Goal: Find specific page/section: Find specific page/section

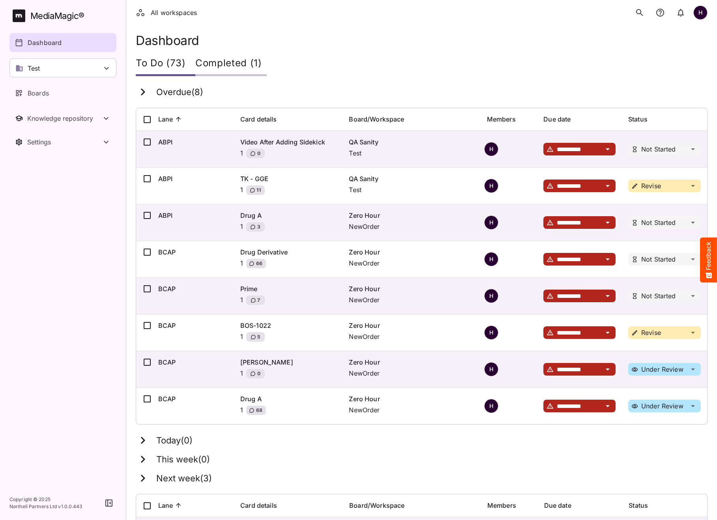
scroll to position [231, 0]
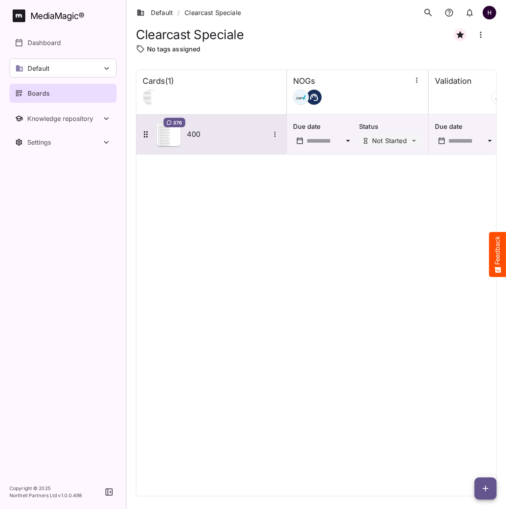
click at [209, 135] on h5 "400" at bounding box center [228, 133] width 83 height 9
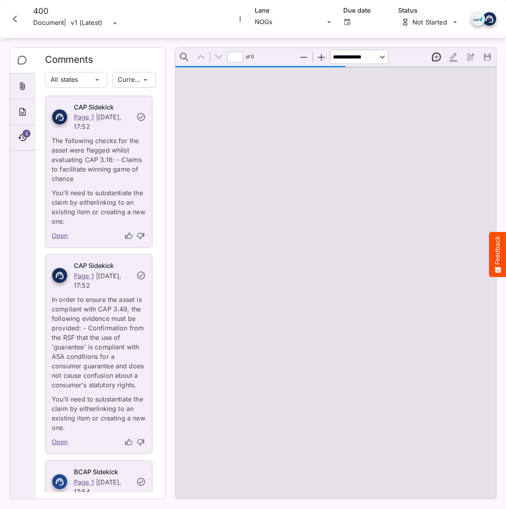
type input "*"
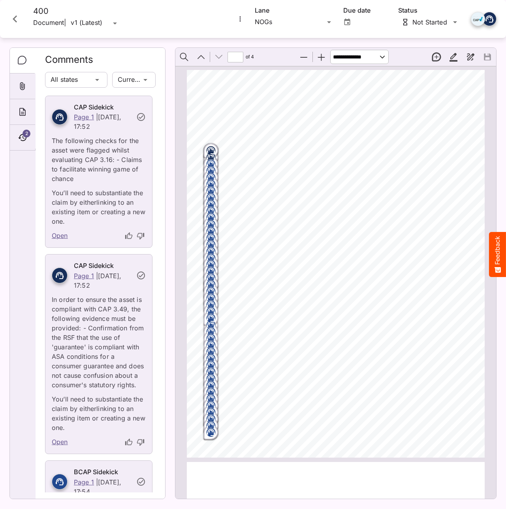
scroll to position [1059, 0]
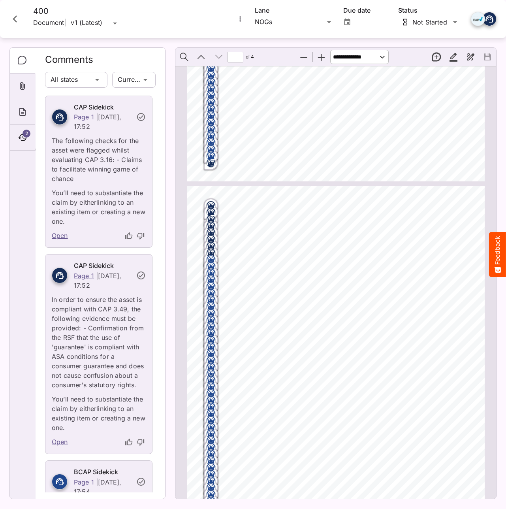
click at [15, 17] on icon "Close card" at bounding box center [15, 18] width 4 height 7
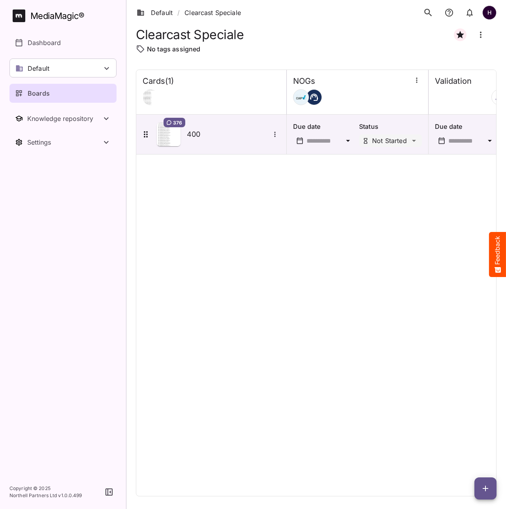
click at [40, 91] on p "Boards" at bounding box center [39, 92] width 22 height 9
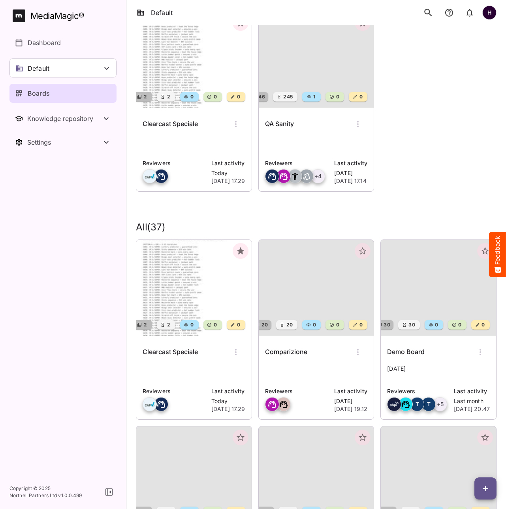
scroll to position [73, 0]
click at [295, 280] on span at bounding box center [316, 287] width 115 height 96
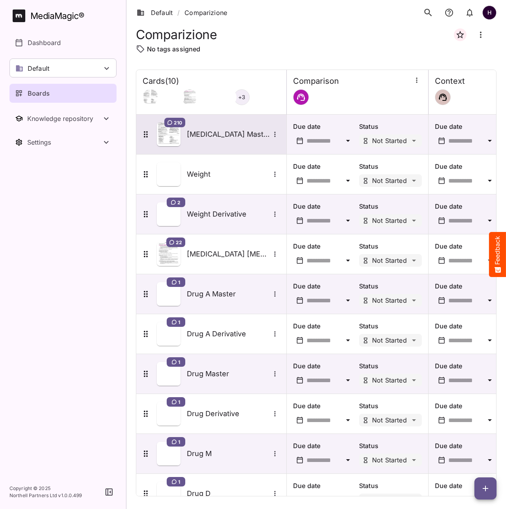
click at [197, 139] on div "Advate Master" at bounding box center [233, 134] width 93 height 10
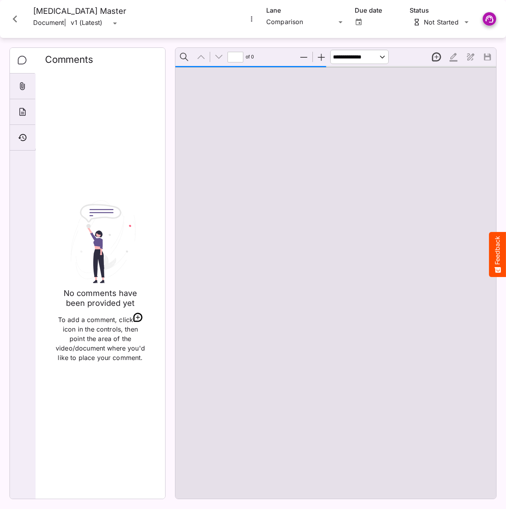
type input "*"
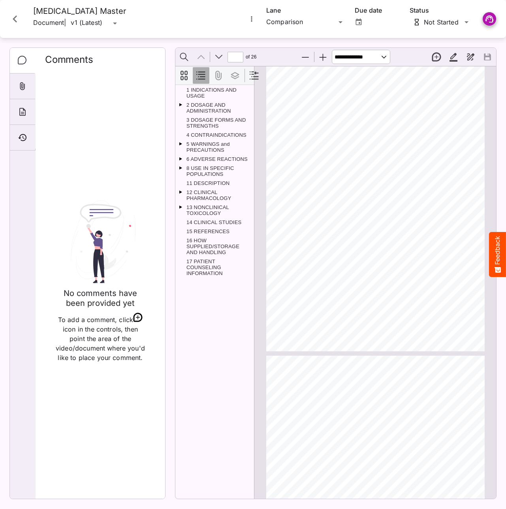
click at [17, 23] on icon "Close card" at bounding box center [15, 19] width 14 height 14
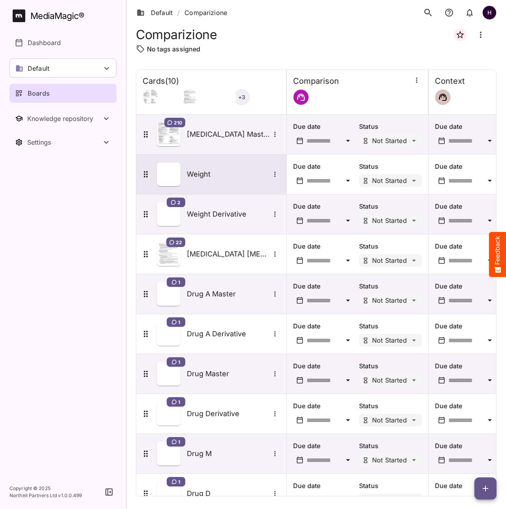
click at [209, 172] on h5 "Weight" at bounding box center [228, 173] width 83 height 9
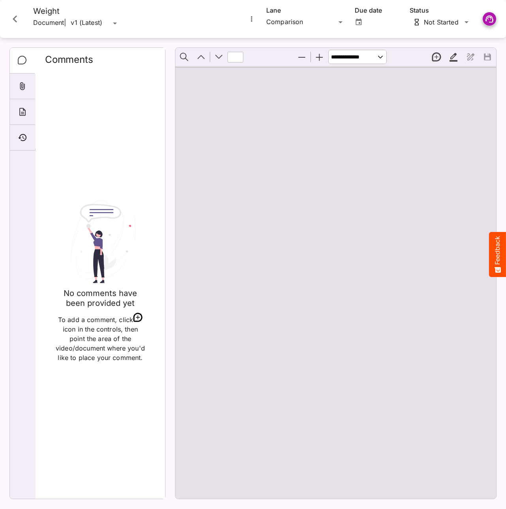
click at [12, 18] on icon "Close card" at bounding box center [15, 19] width 14 height 14
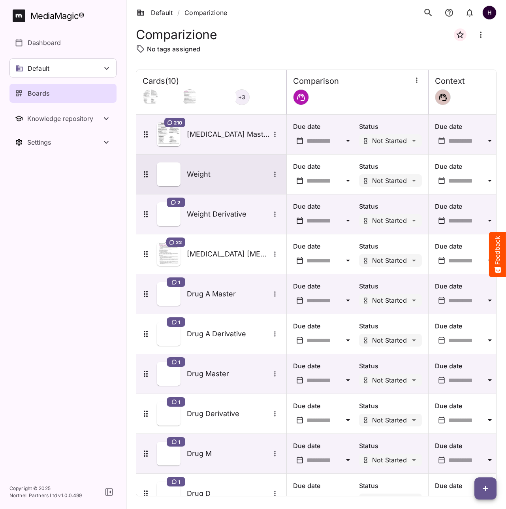
click at [202, 173] on h5 "Weight" at bounding box center [228, 173] width 83 height 9
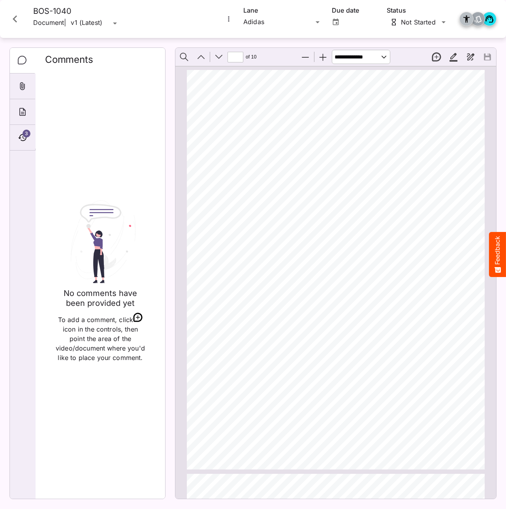
scroll to position [338, 0]
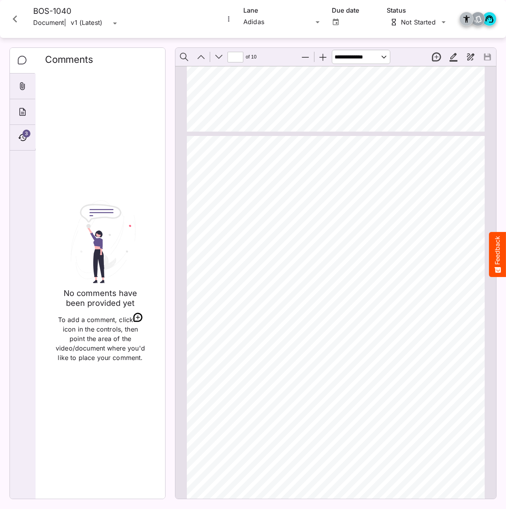
click at [21, 20] on icon "Close card" at bounding box center [15, 19] width 14 height 14
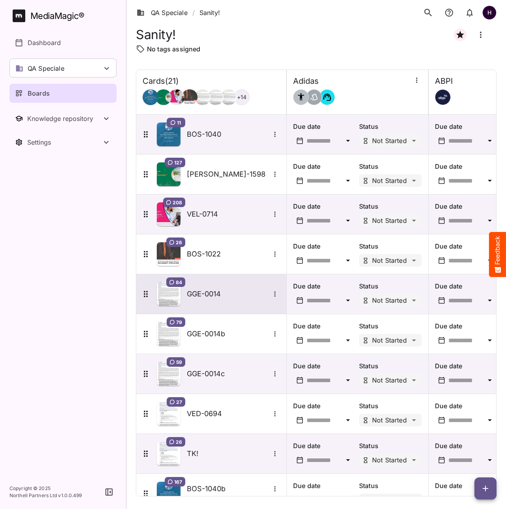
click at [209, 296] on h5 "GGE-0014" at bounding box center [228, 293] width 83 height 9
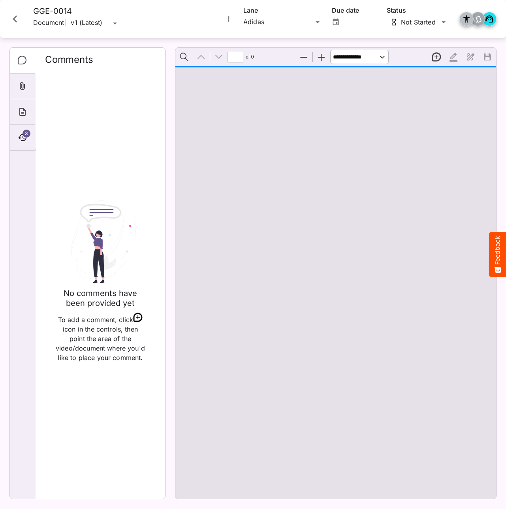
type input "*"
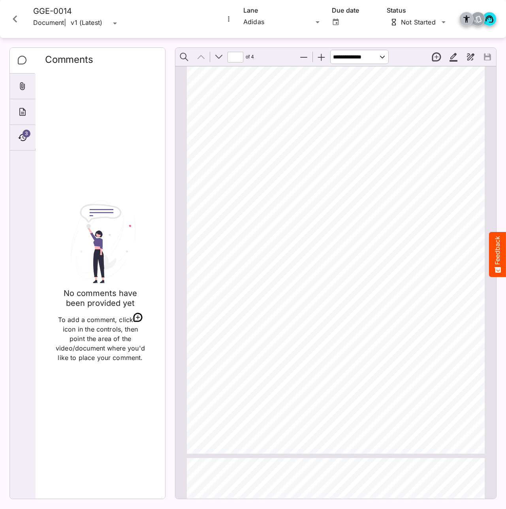
click at [17, 23] on icon "Close card" at bounding box center [15, 19] width 14 height 14
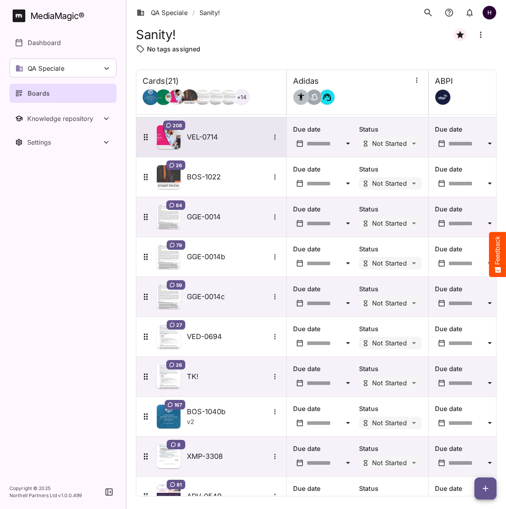
scroll to position [78, 0]
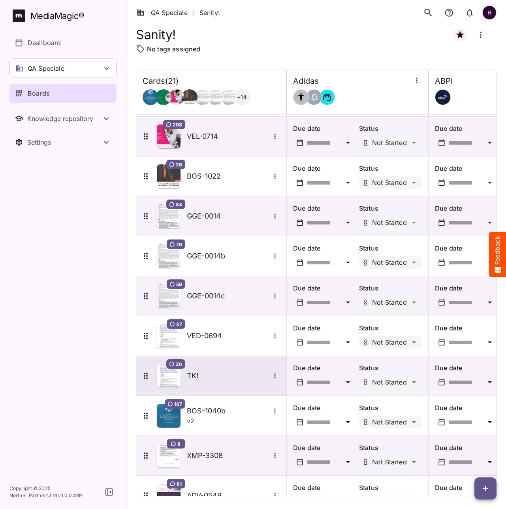
click at [203, 371] on h5 "TK!" at bounding box center [228, 375] width 83 height 9
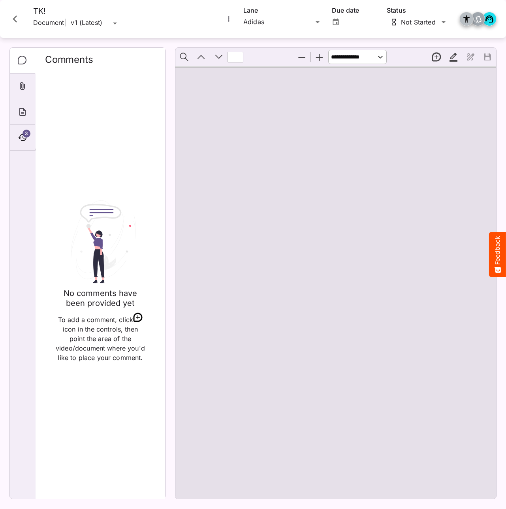
click at [14, 17] on icon "Close card" at bounding box center [15, 19] width 14 height 14
